Goal: Transaction & Acquisition: Download file/media

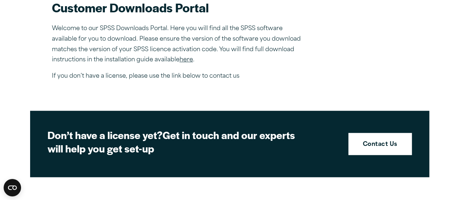
scroll to position [261, 0]
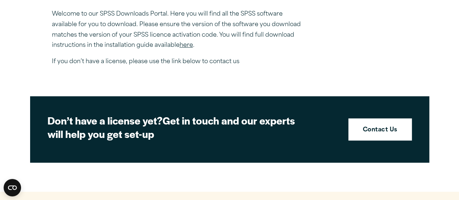
click at [276, 55] on div "Welcome to our IBM SPSS Customer Downloads Portal Welcome to our SPSS Downloads…" at bounding box center [179, 17] width 254 height 99
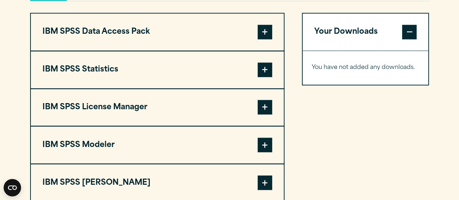
scroll to position [567, 0]
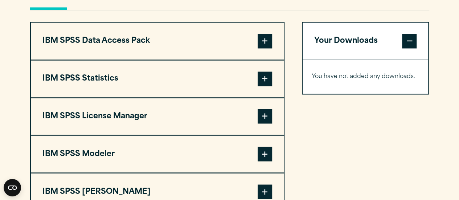
click at [267, 81] on span at bounding box center [265, 79] width 15 height 15
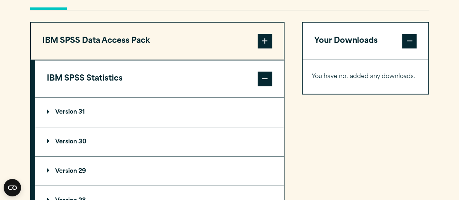
click at [172, 115] on summary "Version 31" at bounding box center [159, 112] width 249 height 29
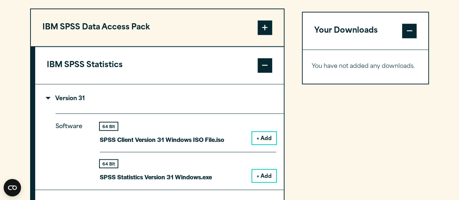
scroll to position [581, 0]
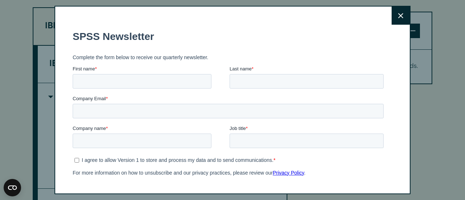
click at [392, 15] on button "Close" at bounding box center [401, 16] width 18 height 18
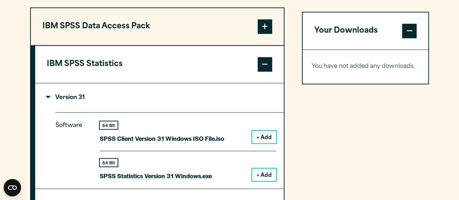
click at [208, 138] on p "SPSS Client Version 31 Windows ISO File.iso" at bounding box center [162, 138] width 125 height 11
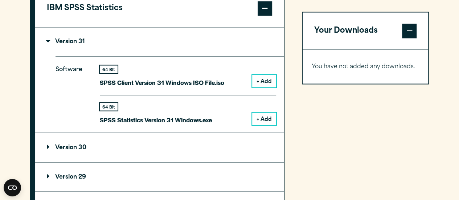
scroll to position [639, 0]
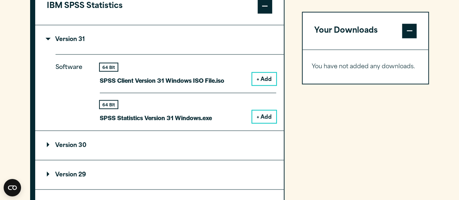
click at [267, 120] on button "+ Add" at bounding box center [264, 116] width 24 height 12
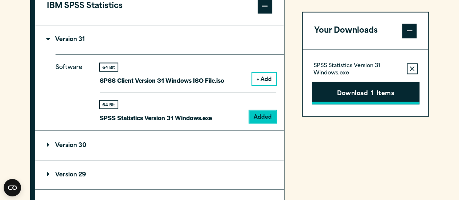
click at [358, 93] on button "Download 1 Items" at bounding box center [366, 93] width 108 height 23
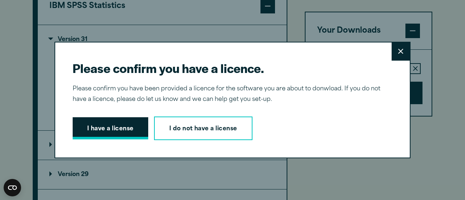
click at [121, 131] on button "I have a license" at bounding box center [111, 128] width 76 height 23
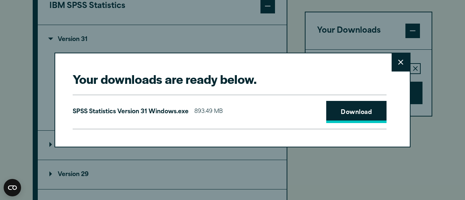
click at [340, 111] on link "Download" at bounding box center [356, 112] width 60 height 23
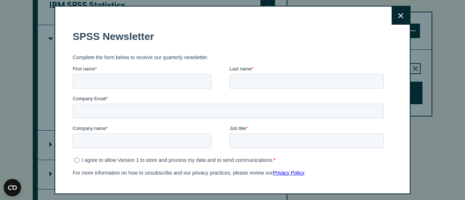
click at [396, 16] on button "Close" at bounding box center [401, 16] width 18 height 18
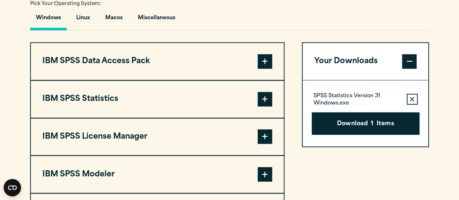
scroll to position [548, 0]
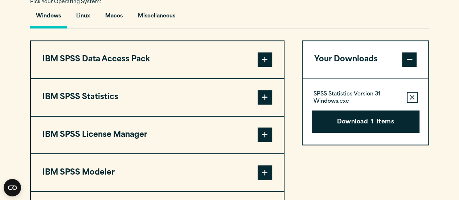
click at [262, 88] on button "IBM SPSS Statistics" at bounding box center [157, 97] width 253 height 37
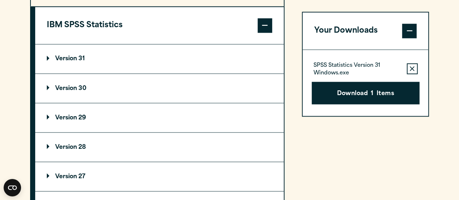
scroll to position [621, 0]
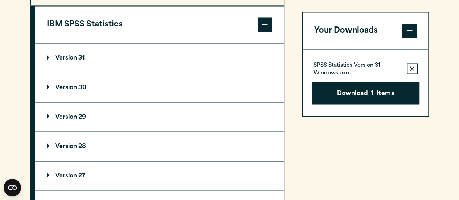
click at [93, 119] on summary "Version 29" at bounding box center [159, 116] width 249 height 29
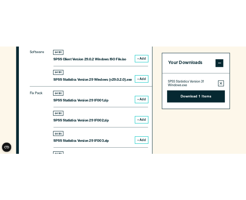
scroll to position [794, 0]
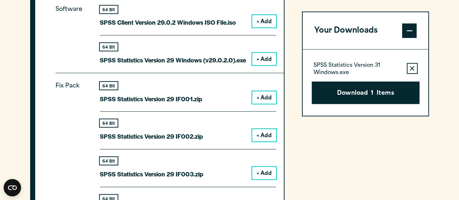
click at [267, 55] on button "+ Add" at bounding box center [264, 59] width 24 height 12
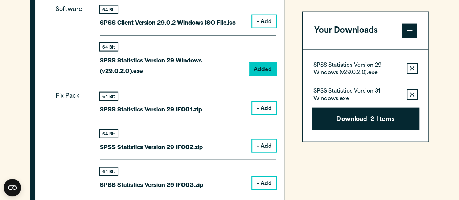
click at [409, 96] on button "Remove this item from your software download list" at bounding box center [412, 94] width 11 height 11
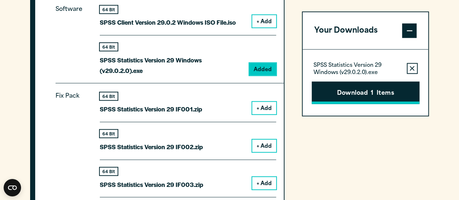
click at [394, 96] on button "Download 1 Items" at bounding box center [366, 93] width 108 height 23
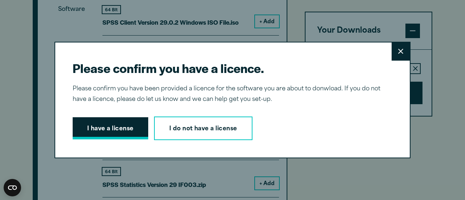
click at [129, 125] on button "I have a license" at bounding box center [111, 128] width 76 height 23
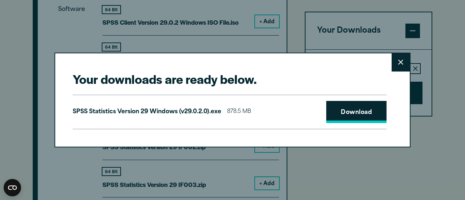
click at [335, 111] on link "Download" at bounding box center [356, 112] width 60 height 23
click at [291, 58] on div "Your downloads are ready below. Close SPSS Statistics Version 29 Windows (v29.0…" at bounding box center [232, 100] width 356 height 95
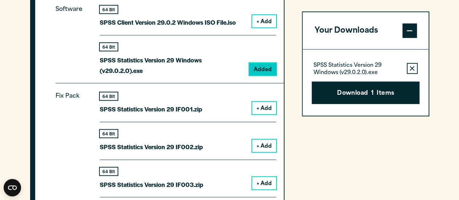
click at [75, 156] on div "Your downloads are ready below. Close SPSS Statistics Version 29 Windows (v29.0…" at bounding box center [229, 100] width 459 height 200
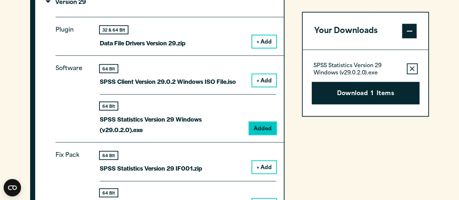
scroll to position [736, 0]
